Goal: Complete application form

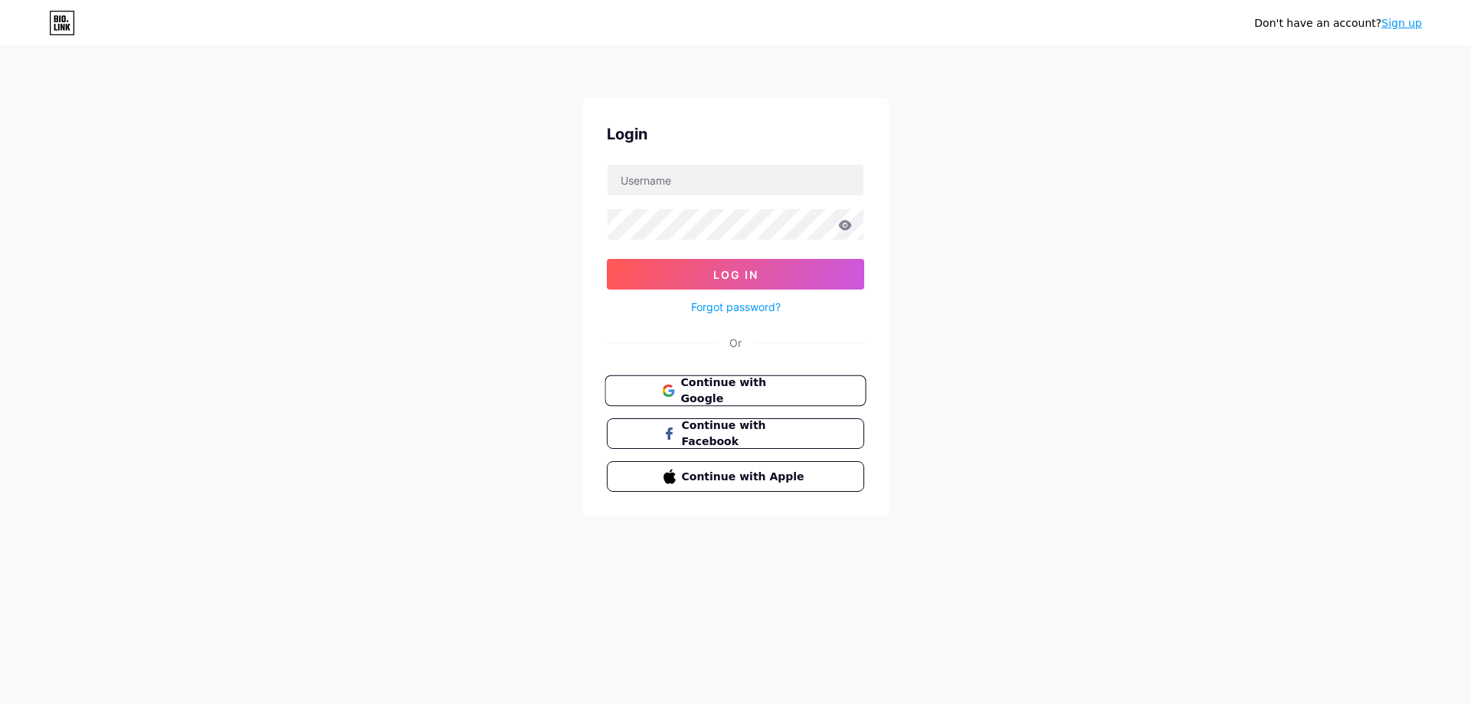
click at [781, 390] on span "Continue with Google" at bounding box center [744, 391] width 128 height 33
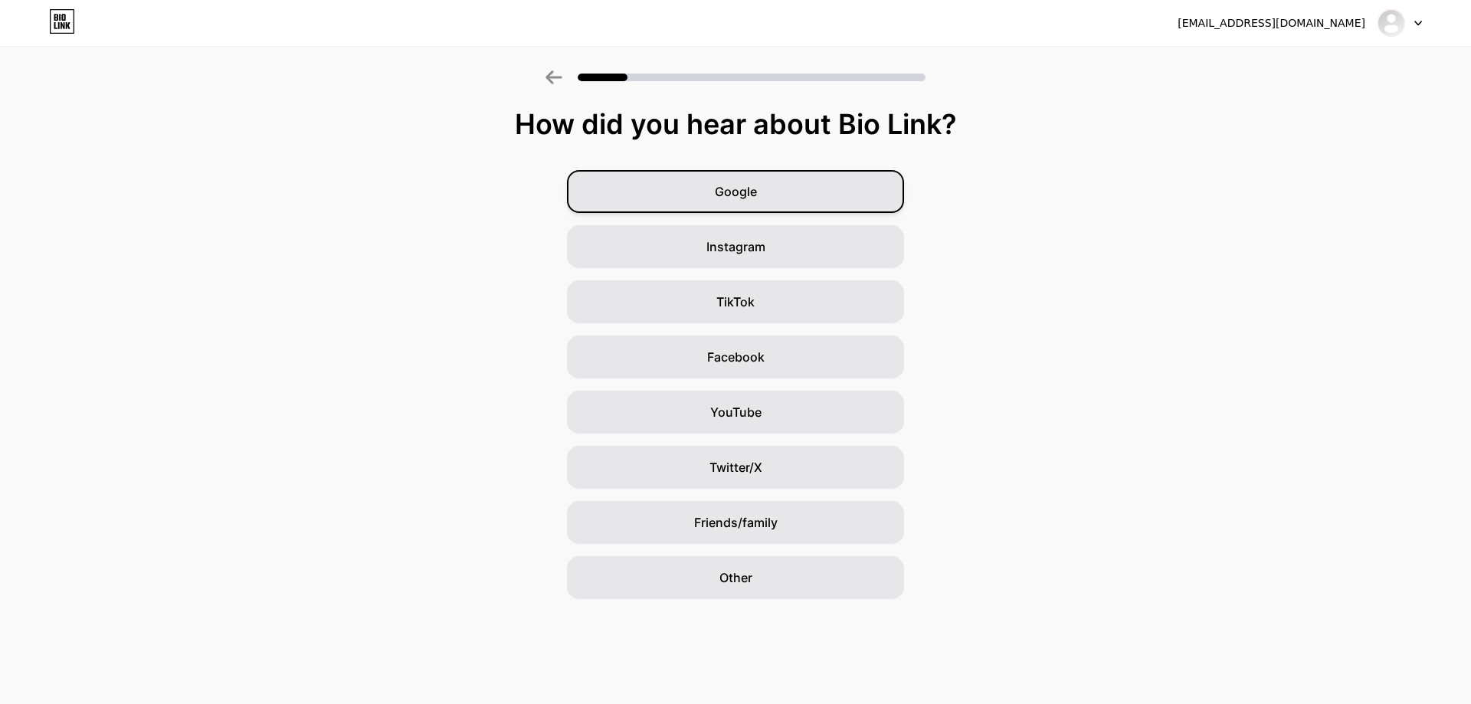
click at [723, 175] on div "Google" at bounding box center [735, 191] width 337 height 43
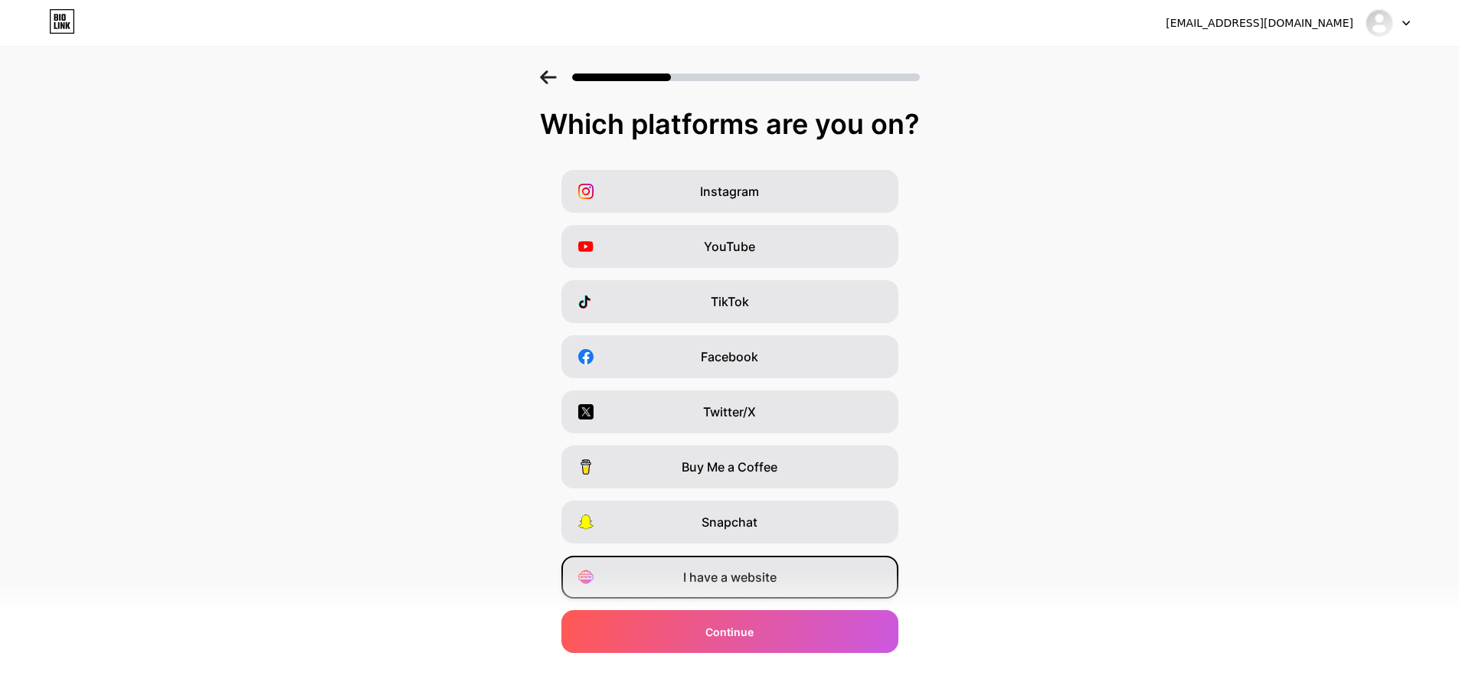
click at [737, 576] on span "I have a website" at bounding box center [729, 577] width 93 height 18
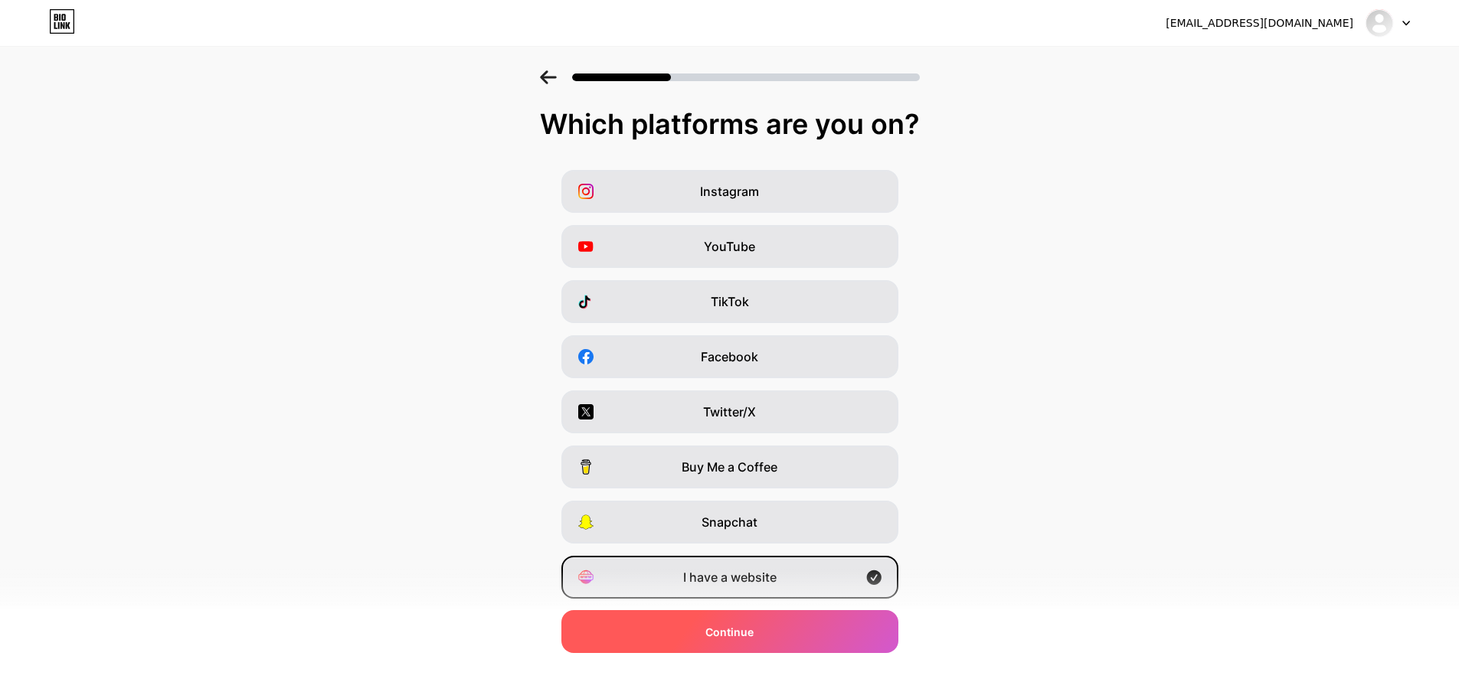
click at [735, 637] on span "Continue" at bounding box center [729, 632] width 48 height 16
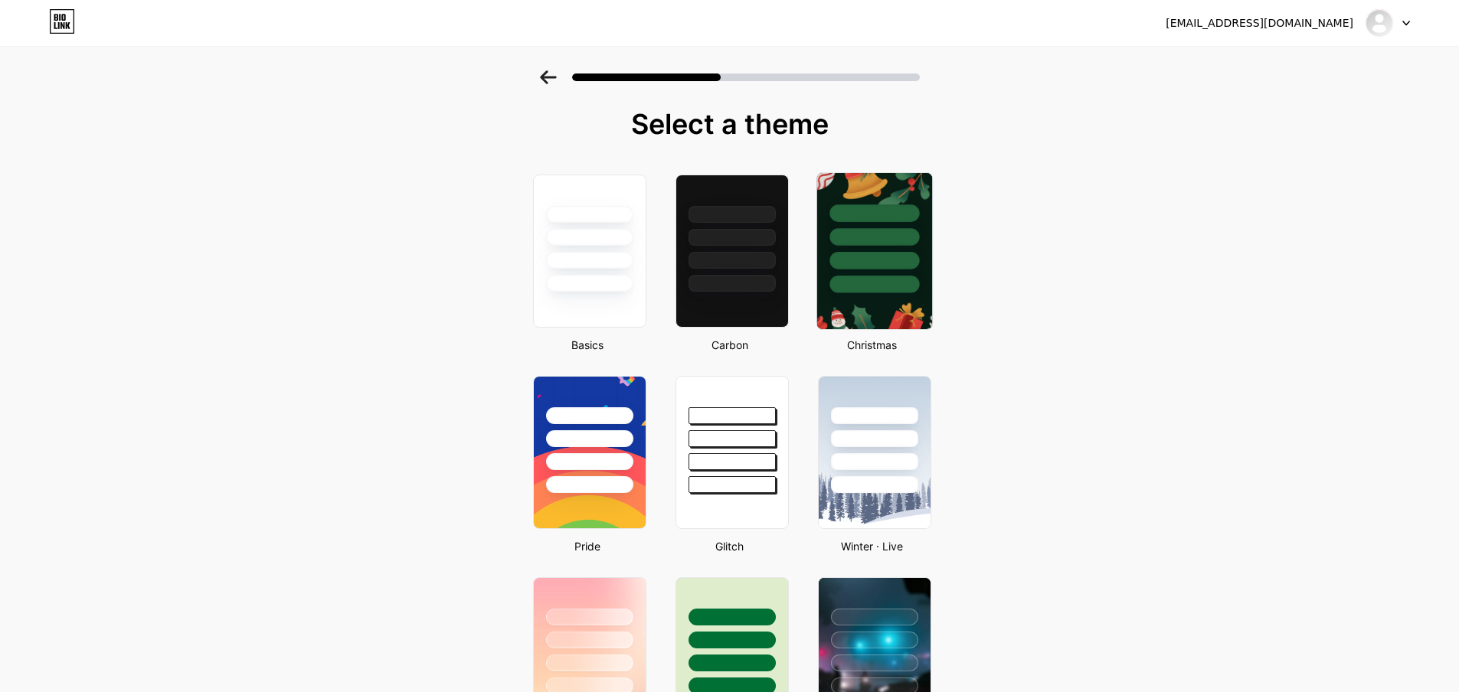
click at [870, 293] on div at bounding box center [874, 251] width 116 height 158
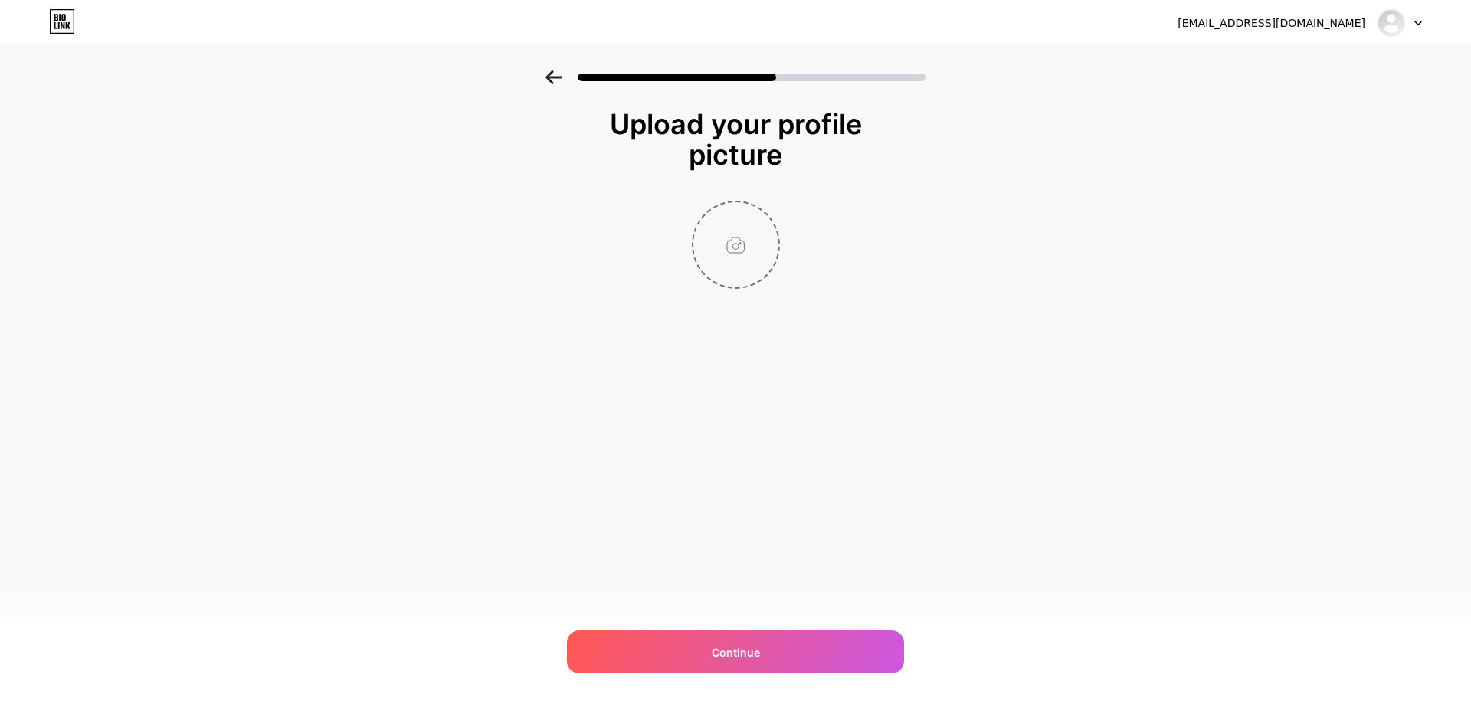
click at [751, 279] on input "file" at bounding box center [735, 244] width 85 height 85
type input "C:\fakepath\icon.png"
drag, startPoint x: 764, startPoint y: 659, endPoint x: 774, endPoint y: 420, distance: 239.2
click at [774, 449] on div "[EMAIL_ADDRESS][DOMAIN_NAME] Logout Link Copied Upload your profile picture Con…" at bounding box center [735, 352] width 1471 height 704
click at [722, 272] on img at bounding box center [736, 245] width 88 height 88
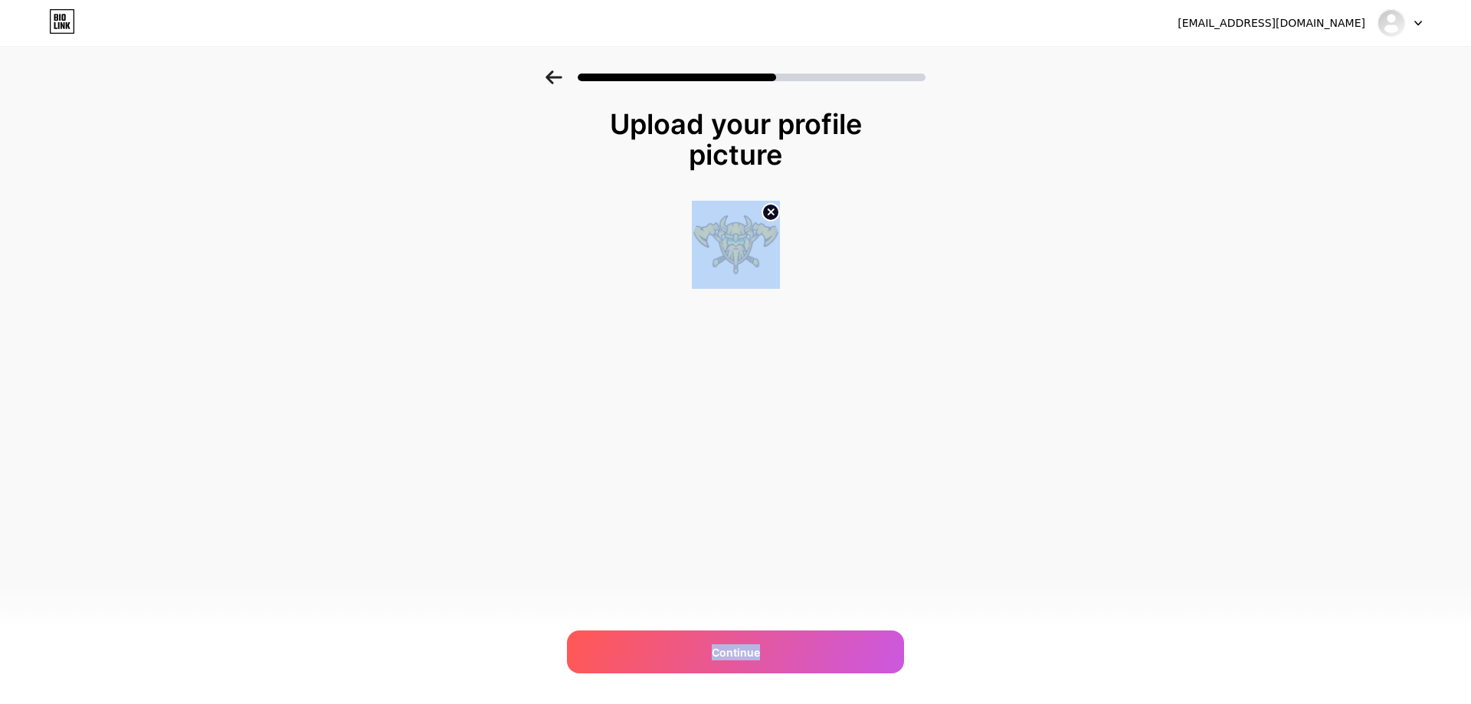
click at [898, 300] on div "Upload your profile picture Continue" at bounding box center [735, 217] width 1471 height 295
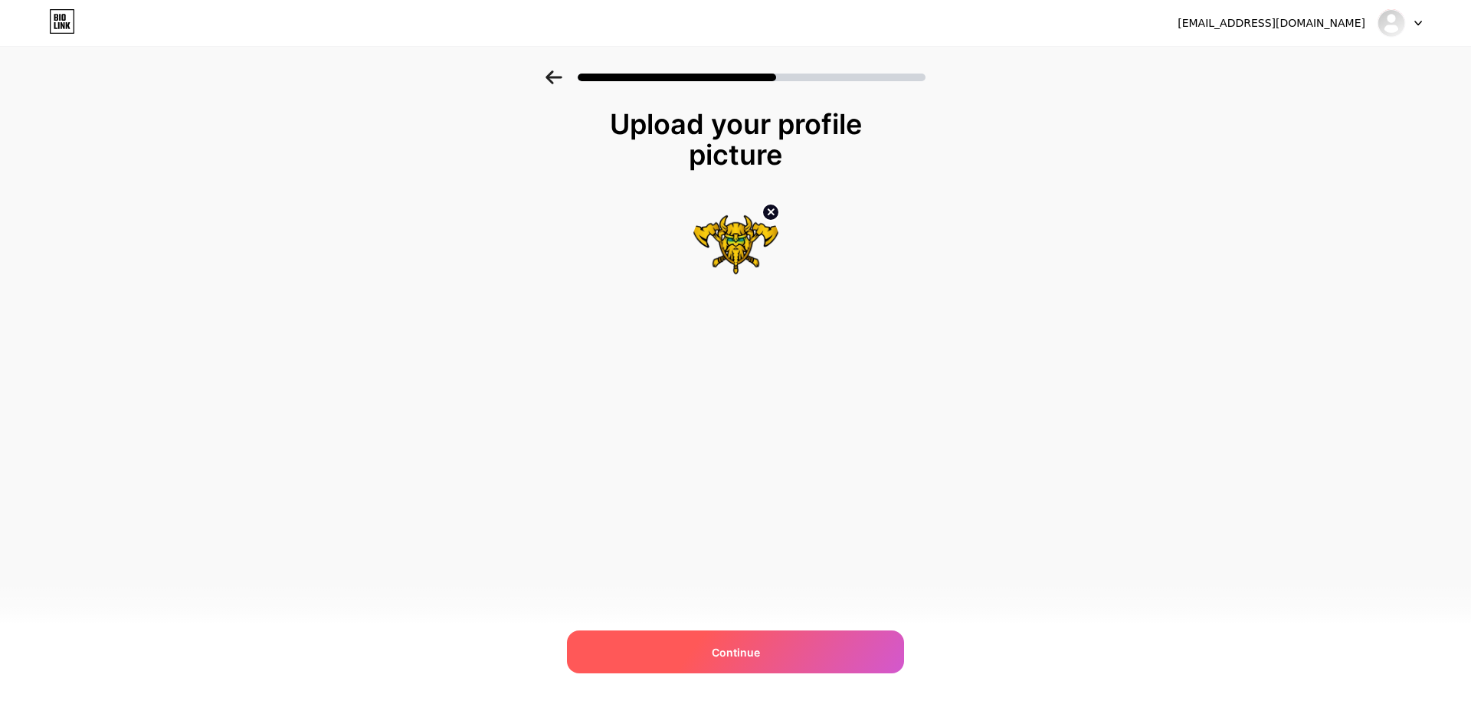
click at [733, 648] on span "Continue" at bounding box center [736, 652] width 48 height 16
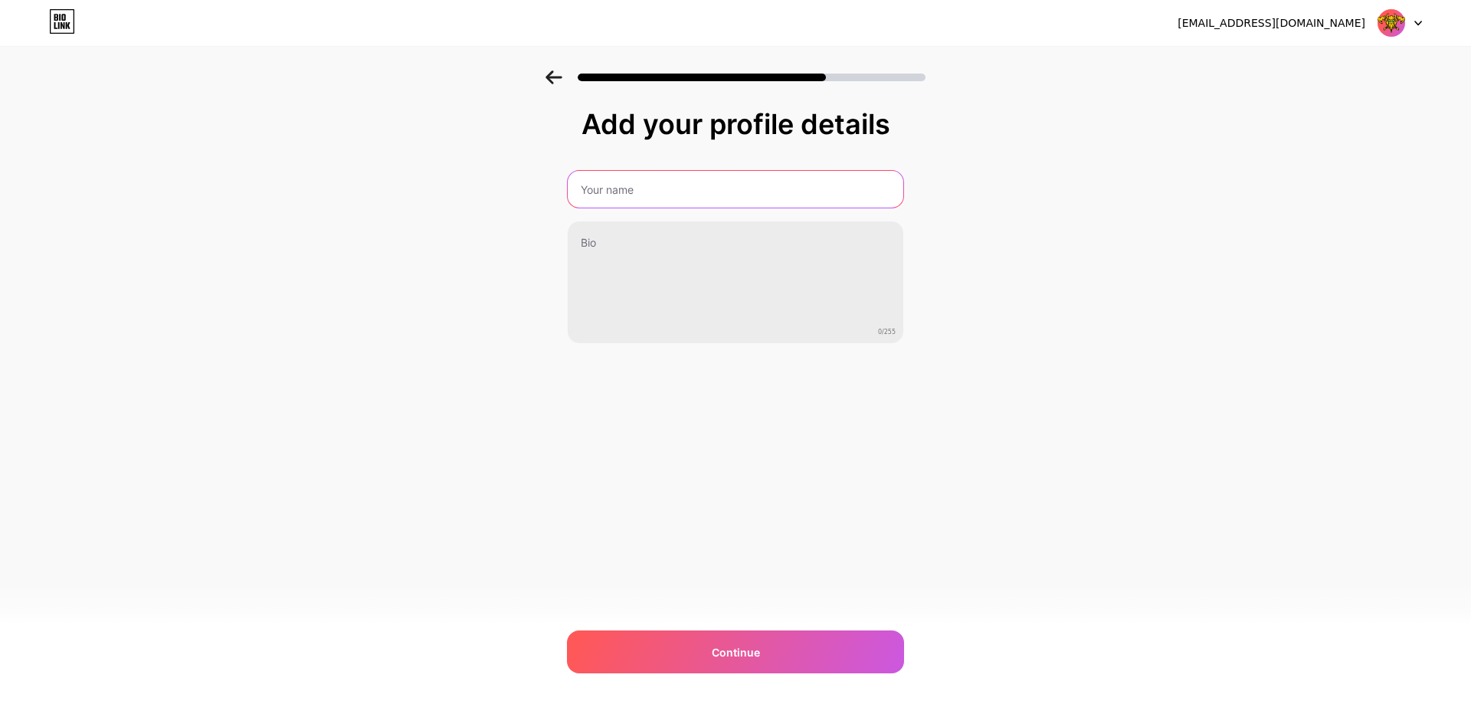
click at [767, 181] on input "text" at bounding box center [736, 189] width 336 height 37
click at [767, 181] on input "text" at bounding box center [735, 189] width 339 height 37
type input "VIKINGTOTO"
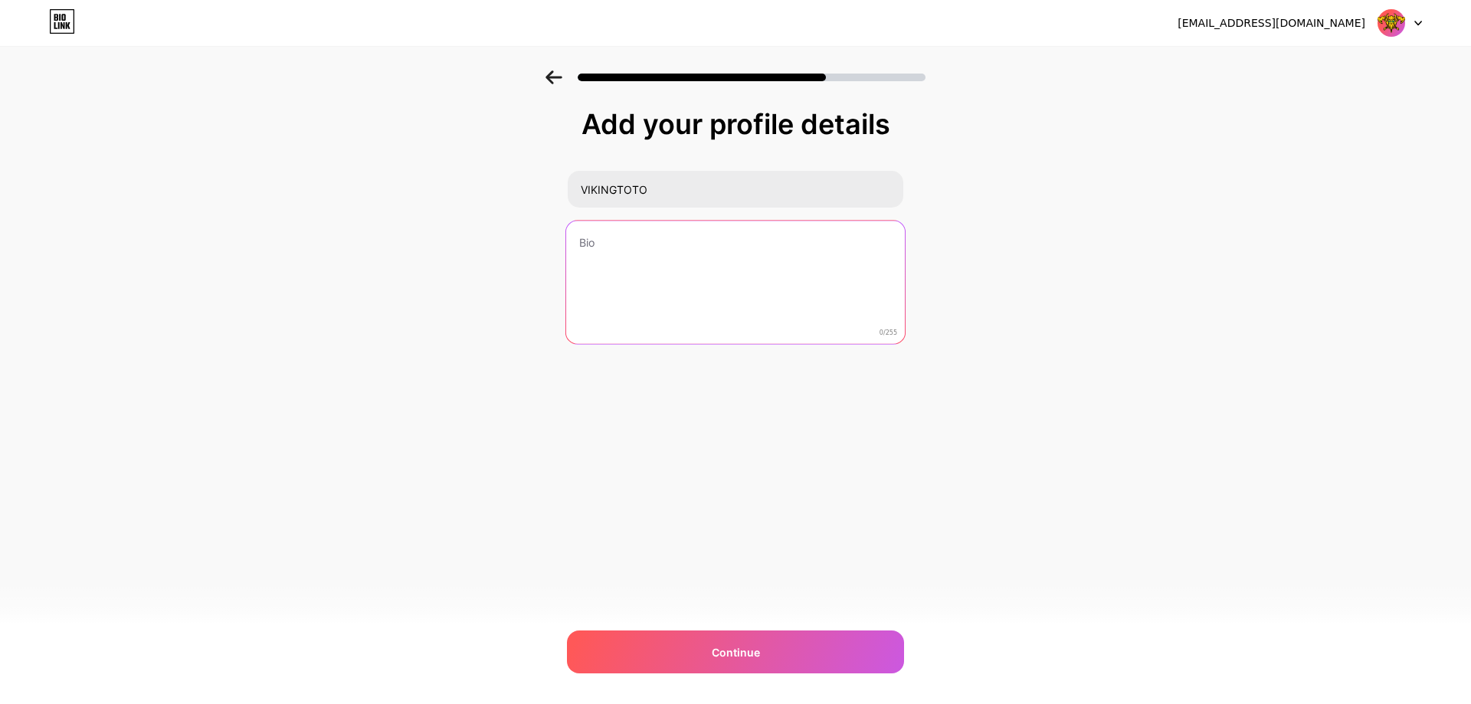
click at [796, 237] on textarea at bounding box center [735, 283] width 339 height 125
click at [683, 253] on textarea "VIKINGTOTO" at bounding box center [735, 283] width 339 height 125
type textarea "V"
type textarea "SITUS TOTO SLOT & TOGEL ONLINE"
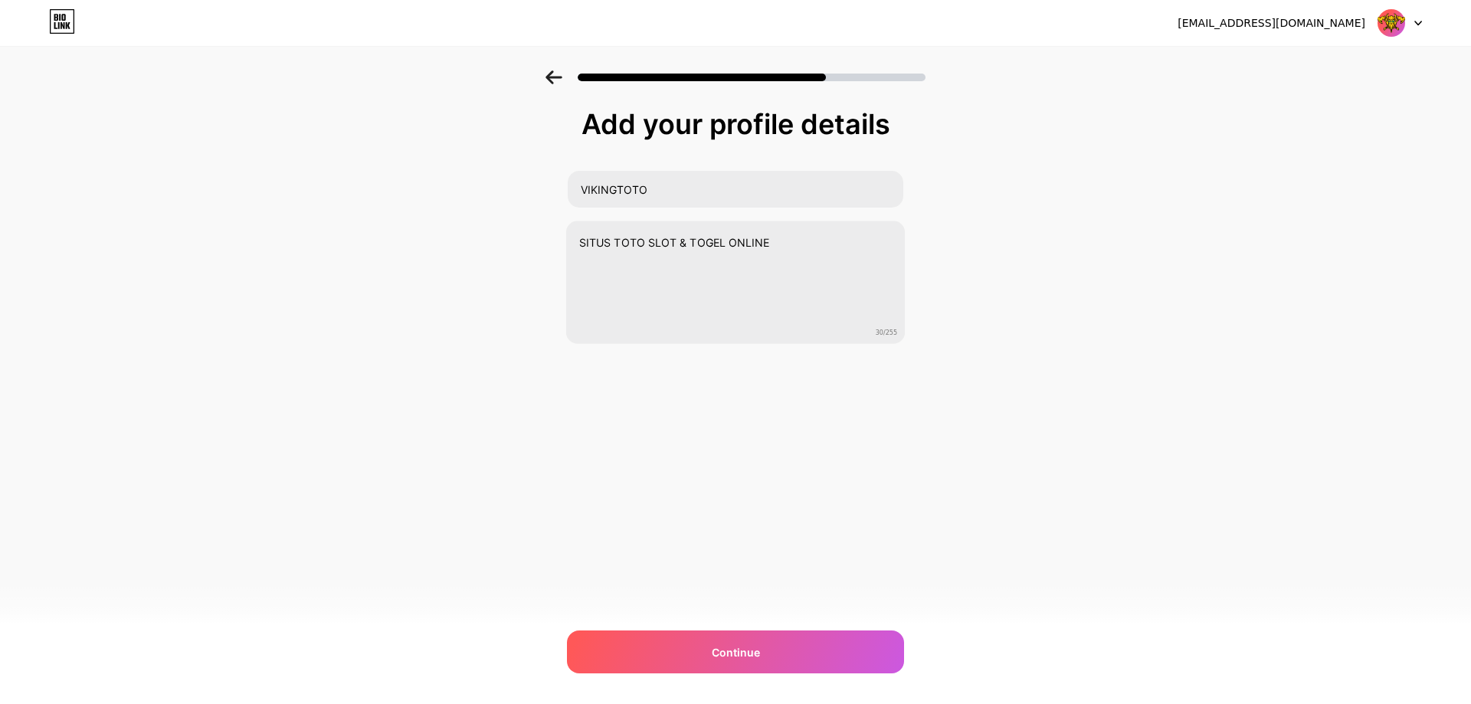
click at [1139, 273] on div "Add your profile details VIKINGTOTO SITUS TOTO SLOT & TOGEL ONLINE 30/255 Conti…" at bounding box center [735, 245] width 1471 height 350
click at [673, 645] on div "Continue" at bounding box center [735, 651] width 337 height 43
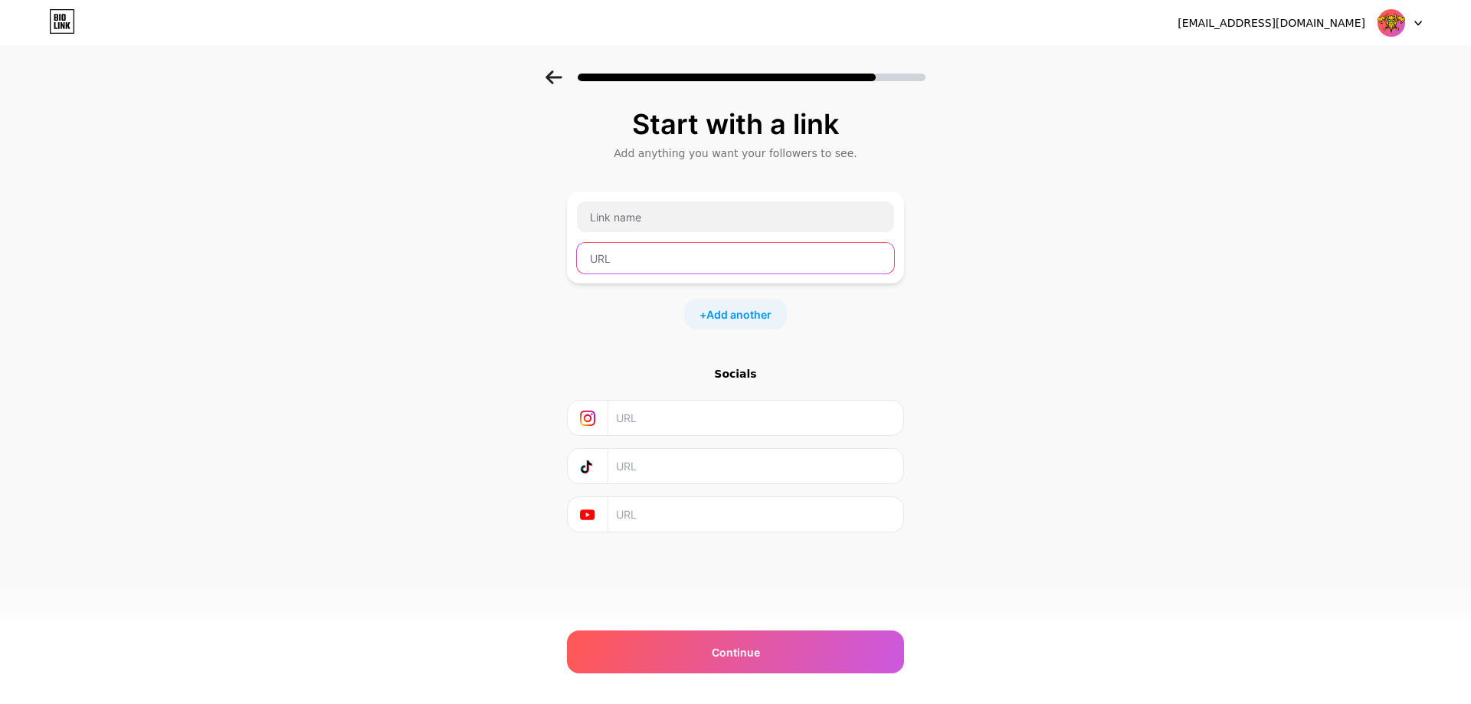
click at [783, 250] on input "text" at bounding box center [735, 258] width 317 height 31
